Goal: Use online tool/utility: Utilize a website feature to perform a specific function

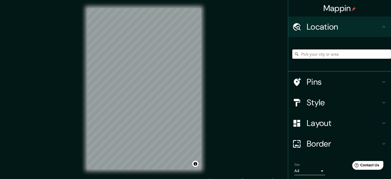
click at [330, 54] on input "Pick your city or area" at bounding box center [342, 53] width 99 height 9
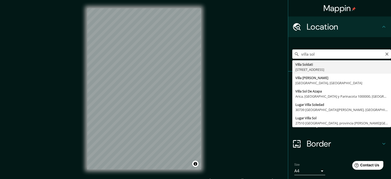
type input "[STREET_ADDRESS][PERSON_NAME]"
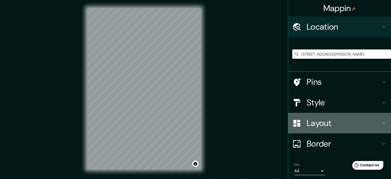
click at [338, 124] on h4 "Layout" at bounding box center [344, 123] width 74 height 10
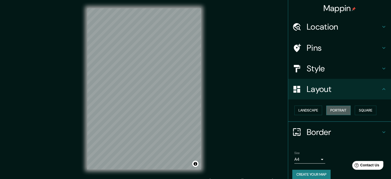
click at [330, 112] on button "Portrait" at bounding box center [339, 111] width 24 height 10
click at [316, 111] on button "Landscape" at bounding box center [309, 111] width 28 height 10
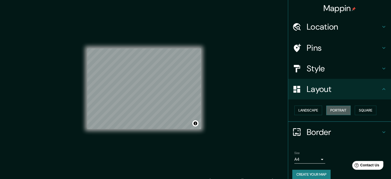
click at [335, 109] on button "Portrait" at bounding box center [339, 111] width 24 height 10
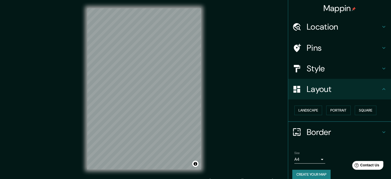
click at [314, 65] on h4 "Style" at bounding box center [344, 68] width 74 height 10
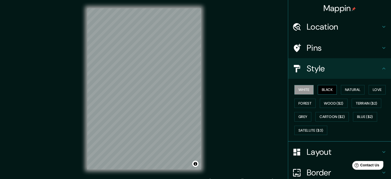
click at [329, 90] on button "Black" at bounding box center [327, 90] width 19 height 10
click at [350, 86] on button "Natural" at bounding box center [353, 90] width 24 height 10
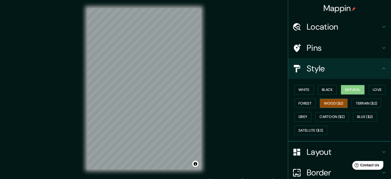
click at [327, 102] on button "Wood ($2)" at bounding box center [334, 104] width 28 height 10
click at [320, 117] on button "Cartoon ($2)" at bounding box center [332, 117] width 33 height 10
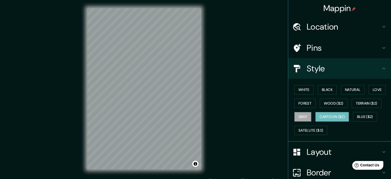
click at [305, 116] on button "Grey" at bounding box center [303, 117] width 17 height 10
click at [352, 105] on button "Terrain ($2)" at bounding box center [367, 104] width 30 height 10
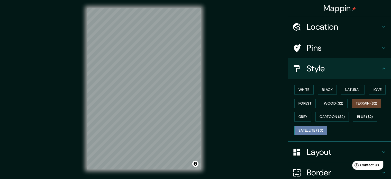
click at [321, 130] on button "Satellite ($3)" at bounding box center [311, 131] width 33 height 10
